Goal: Download file/media

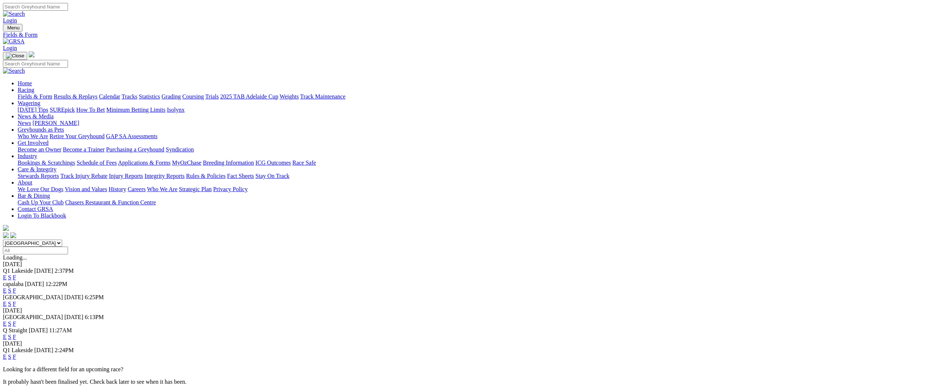
click at [62, 240] on select "South Australia New South Wales Northern Territory Queensland Tasmania Victoria…" at bounding box center [32, 243] width 59 height 7
select select "SA"
click at [62, 240] on select "South Australia New South Wales Northern Territory Queensland Tasmania Victoria…" at bounding box center [32, 243] width 59 height 7
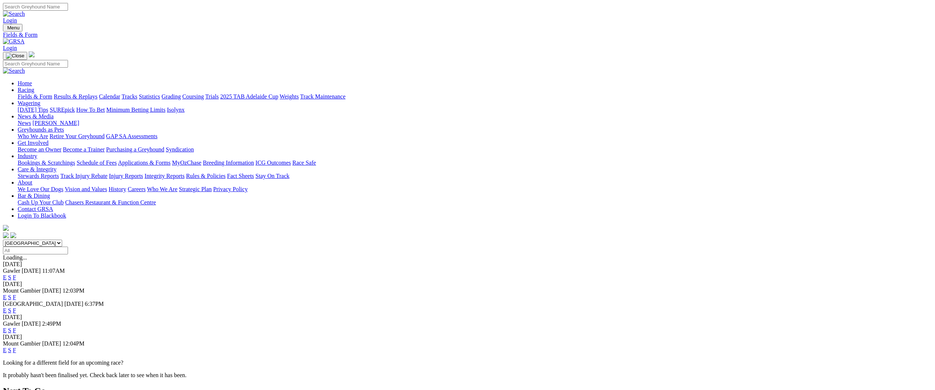
drag, startPoint x: 566, startPoint y: 256, endPoint x: 590, endPoint y: 165, distance: 93.7
click at [16, 327] on link "F" at bounding box center [14, 330] width 3 height 6
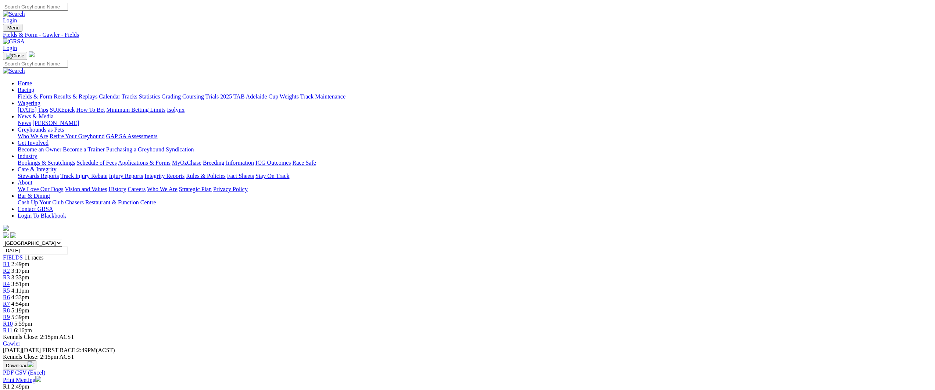
click at [33, 361] on img "button" at bounding box center [31, 364] width 6 height 6
click at [398, 96] on link "CSV (Excel)" at bounding box center [383, 93] width 30 height 6
